Goal: Complete application form

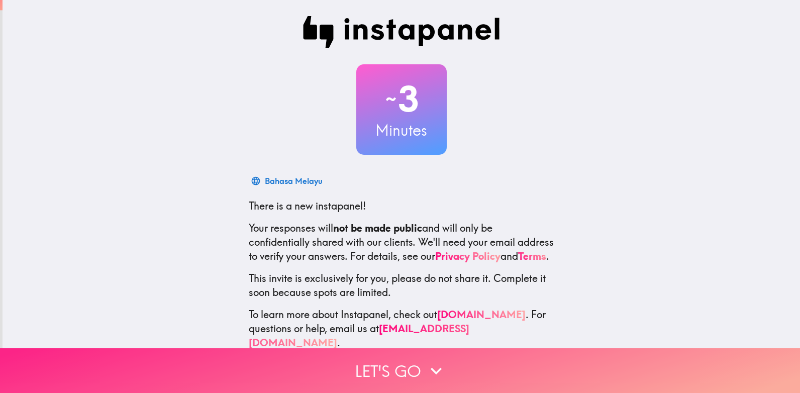
click at [383, 357] on button "Let's go" at bounding box center [400, 370] width 800 height 45
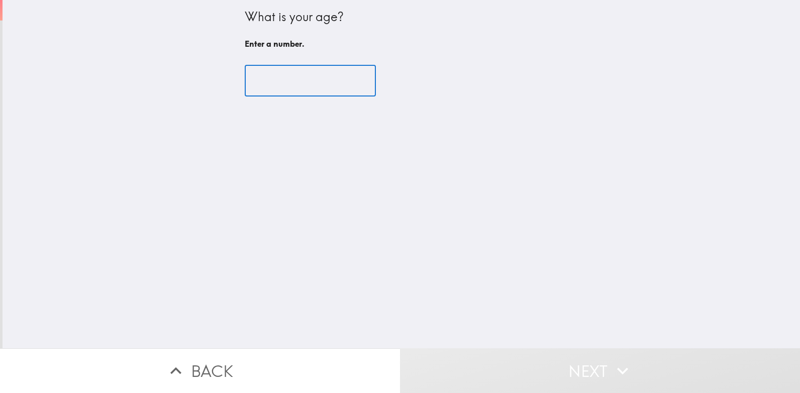
click at [287, 86] on input "number" at bounding box center [310, 80] width 131 height 31
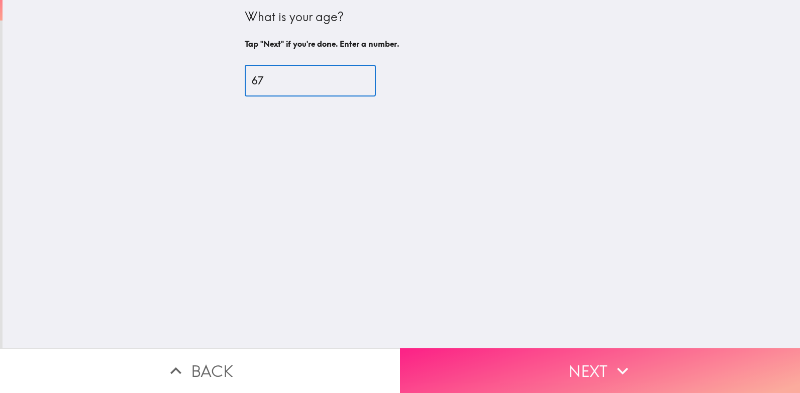
type input "67"
click at [602, 355] on button "Next" at bounding box center [600, 370] width 400 height 45
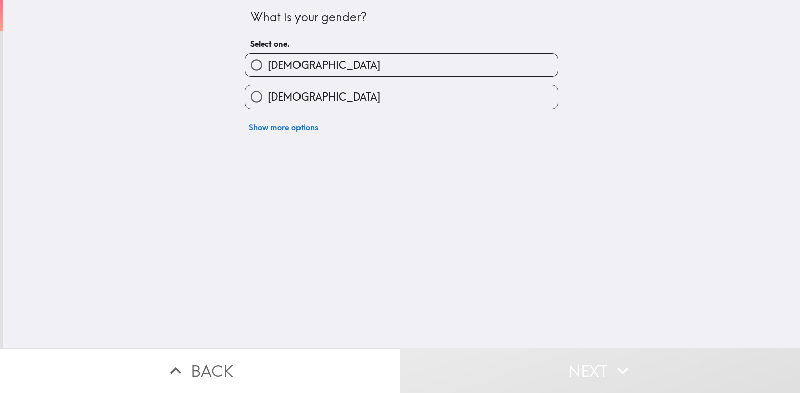
click at [269, 61] on span "[DEMOGRAPHIC_DATA]" at bounding box center [324, 65] width 113 height 14
click at [268, 61] on input "[DEMOGRAPHIC_DATA]" at bounding box center [256, 65] width 23 height 23
radio input "true"
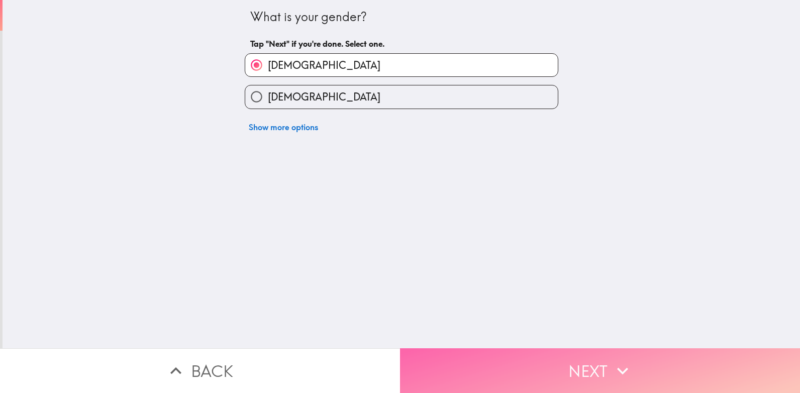
click at [620, 360] on icon "button" at bounding box center [623, 371] width 22 height 22
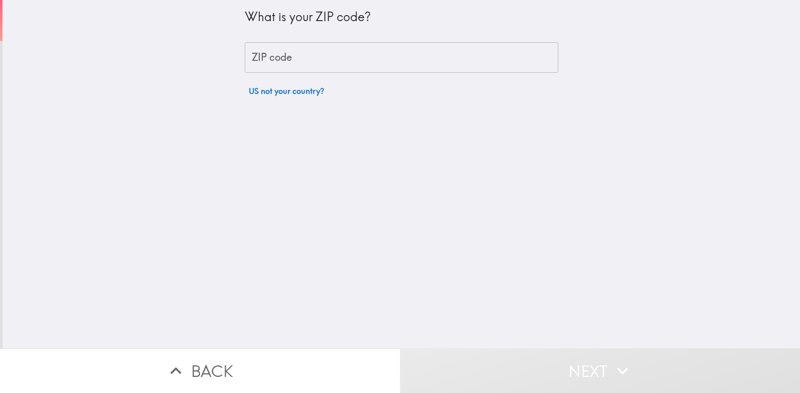
click at [256, 55] on input "ZIP code" at bounding box center [402, 57] width 314 height 31
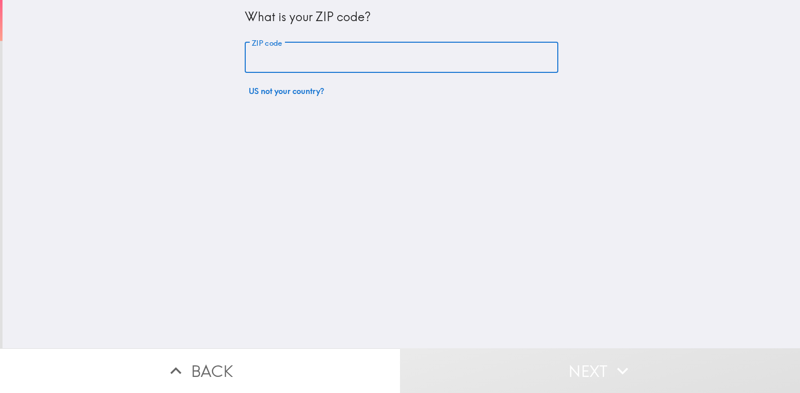
type input "76227"
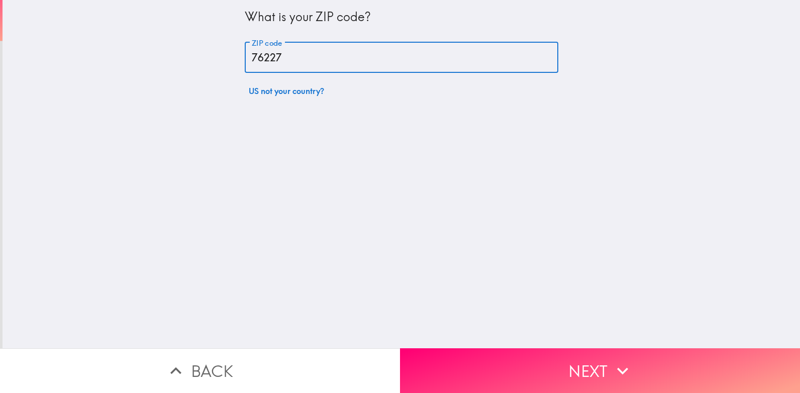
click at [628, 360] on icon "button" at bounding box center [623, 371] width 22 height 22
